Goal: Communication & Community: Connect with others

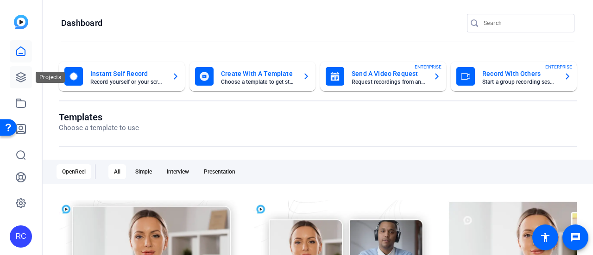
click at [14, 78] on link at bounding box center [21, 77] width 22 height 22
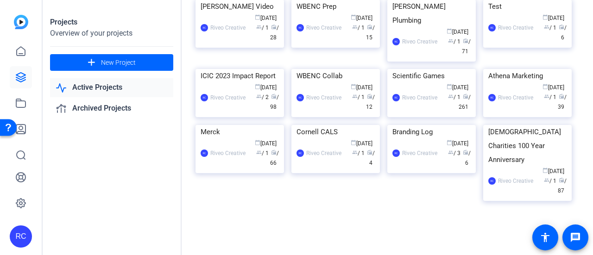
scroll to position [860, 0]
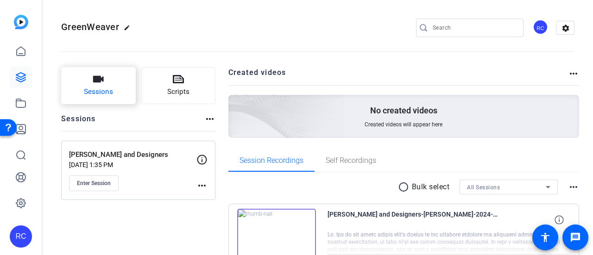
click at [108, 78] on button "Sessions" at bounding box center [98, 85] width 75 height 37
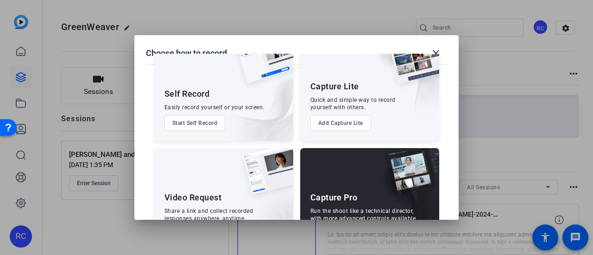
scroll to position [77, 0]
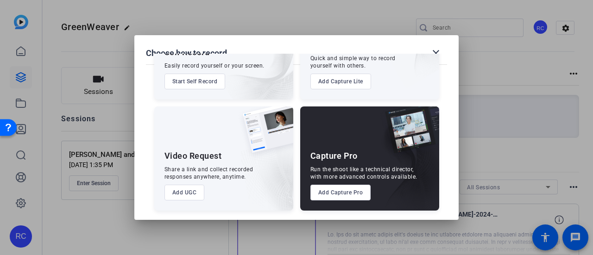
click at [353, 189] on button "Add Capture Pro" at bounding box center [340, 193] width 61 height 16
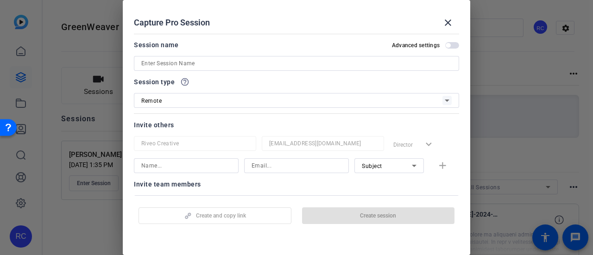
click at [286, 54] on div "Session name Advanced settings" at bounding box center [296, 55] width 325 height 32
click at [285, 57] on div at bounding box center [296, 63] width 310 height 15
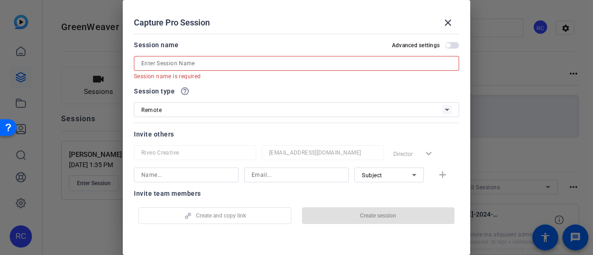
click at [171, 57] on div at bounding box center [296, 63] width 310 height 15
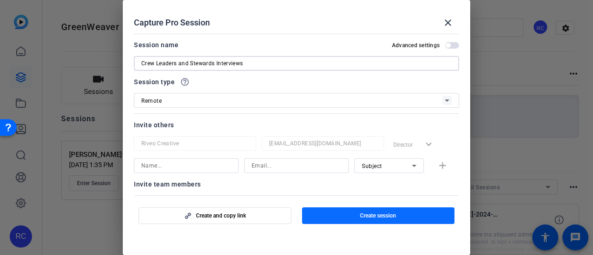
type input "Crew Leaders and Stewards Interviews"
click at [350, 215] on span "button" at bounding box center [378, 216] width 153 height 22
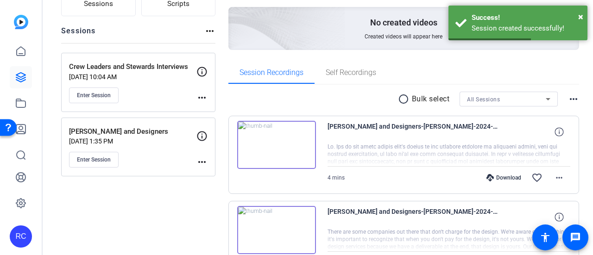
scroll to position [93, 0]
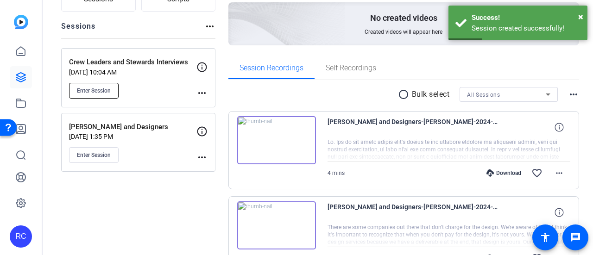
click at [104, 96] on button "Enter Session" at bounding box center [94, 91] width 50 height 16
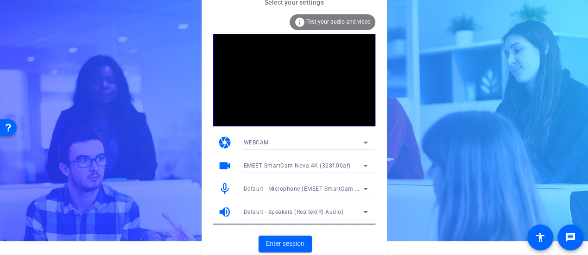
scroll to position [14, 0]
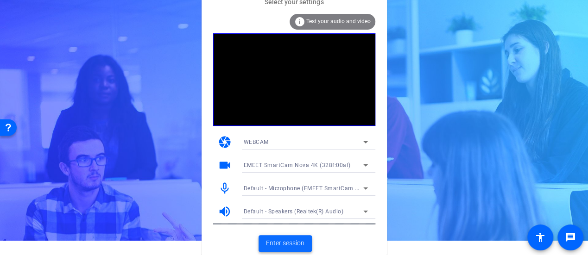
click at [279, 243] on span "Enter session" at bounding box center [285, 244] width 38 height 10
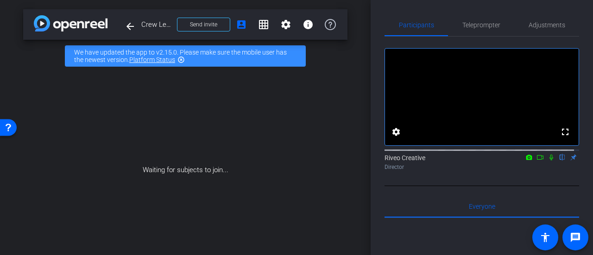
click at [548, 161] on icon at bounding box center [551, 157] width 7 height 6
click at [537, 161] on icon at bounding box center [540, 157] width 7 height 6
click at [201, 26] on span "Send invite" at bounding box center [203, 24] width 27 height 7
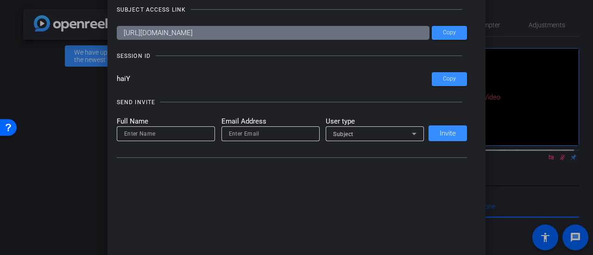
drag, startPoint x: 303, startPoint y: 33, endPoint x: 287, endPoint y: 32, distance: 15.9
click at [287, 32] on input "[URL][DOMAIN_NAME]" at bounding box center [273, 33] width 313 height 14
click at [296, 32] on input "[URL][DOMAIN_NAME]" at bounding box center [273, 33] width 313 height 14
click at [444, 78] on span "Copy" at bounding box center [449, 79] width 13 height 7
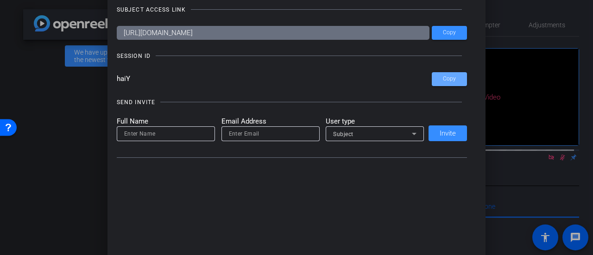
click at [173, 135] on input at bounding box center [165, 133] width 83 height 11
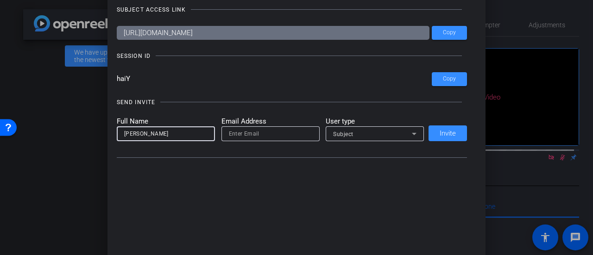
type input "[PERSON_NAME]"
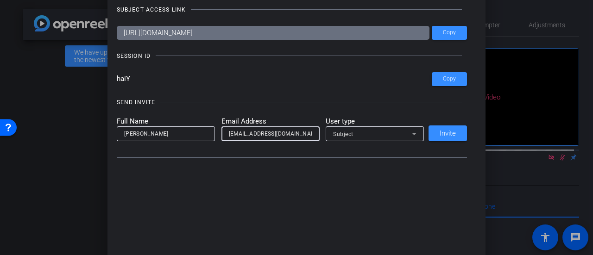
type input "[EMAIL_ADDRESS][DOMAIN_NAME]"
click at [345, 133] on span "Subject" at bounding box center [343, 134] width 20 height 6
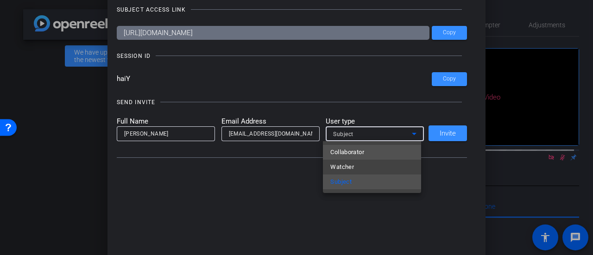
click at [347, 148] on span "Collaborator" at bounding box center [347, 152] width 34 height 11
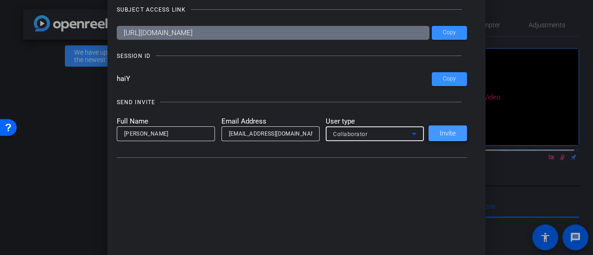
click at [437, 128] on span at bounding box center [448, 133] width 38 height 22
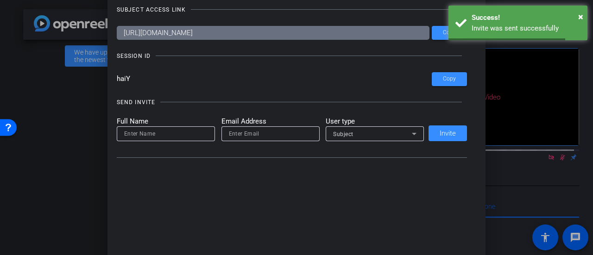
click at [139, 140] on div at bounding box center [165, 134] width 83 height 15
click at [144, 126] on mat-label "Full Name" at bounding box center [166, 121] width 98 height 11
click at [142, 133] on input at bounding box center [165, 133] width 83 height 11
type input "[PERSON_NAME]"
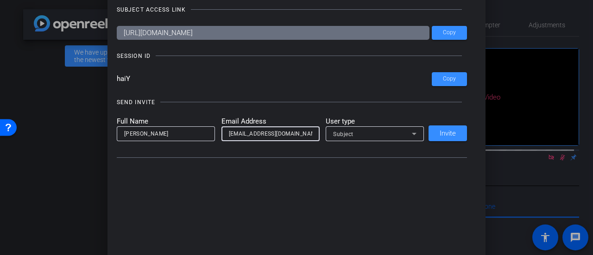
type input "[EMAIL_ADDRESS][DOMAIN_NAME]"
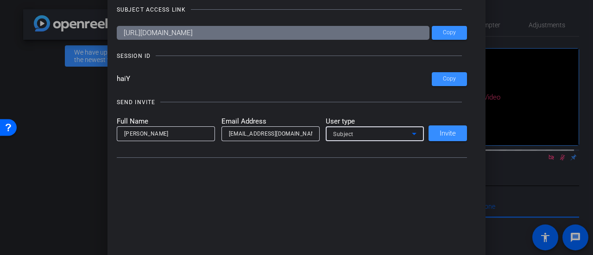
click at [389, 139] on div "Subject" at bounding box center [372, 134] width 79 height 12
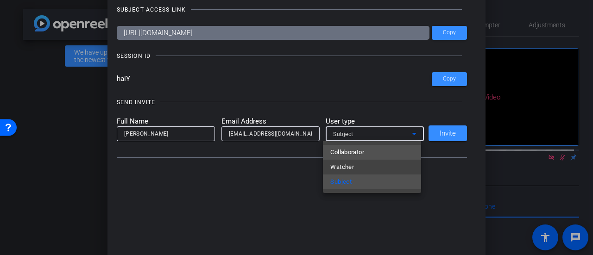
click at [371, 152] on mat-option "Collaborator" at bounding box center [372, 152] width 98 height 15
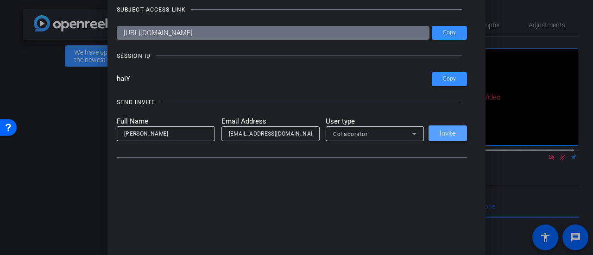
click at [449, 130] on span "Invite" at bounding box center [448, 133] width 16 height 7
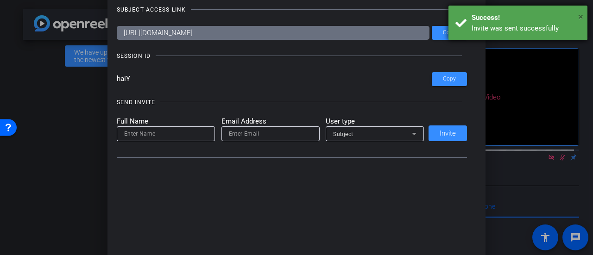
click at [579, 14] on span "×" at bounding box center [580, 16] width 5 height 11
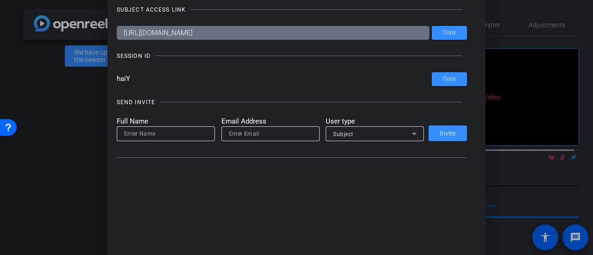
click at [48, 110] on div at bounding box center [296, 127] width 593 height 255
